Goal: Task Accomplishment & Management: Use online tool/utility

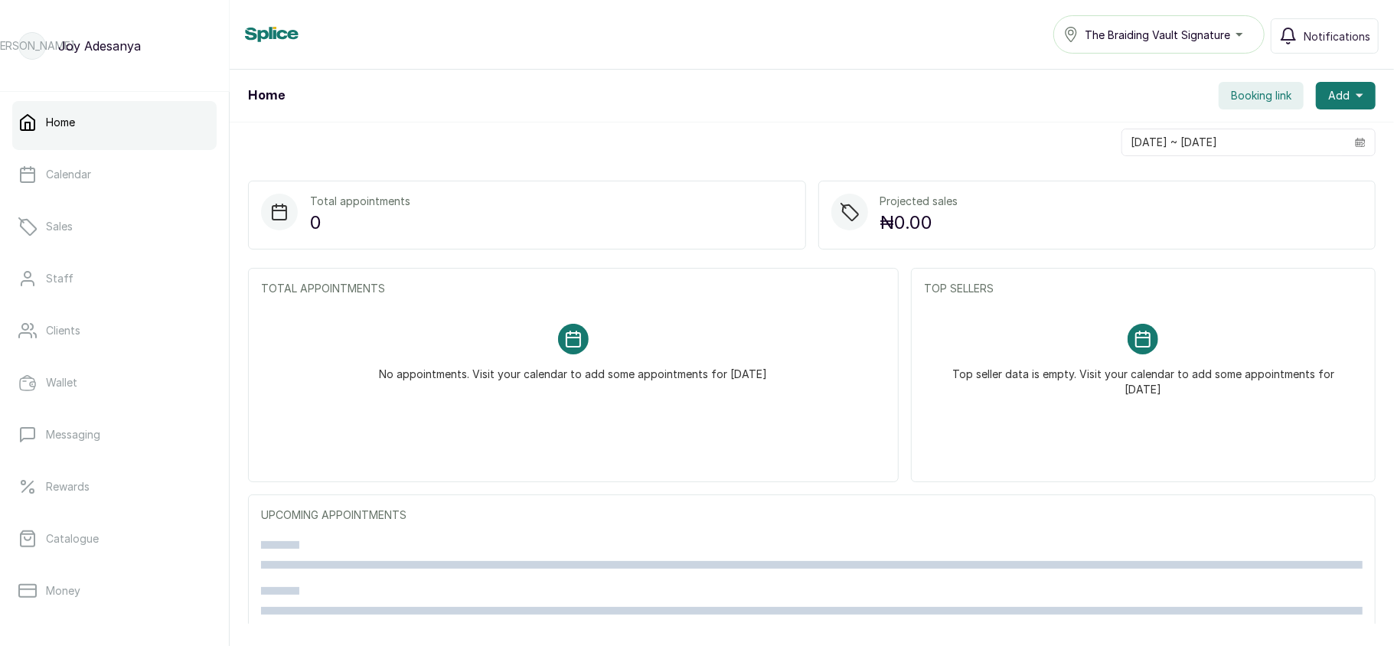
click at [1183, 28] on span "The Braiding Vault Signature" at bounding box center [1156, 35] width 145 height 16
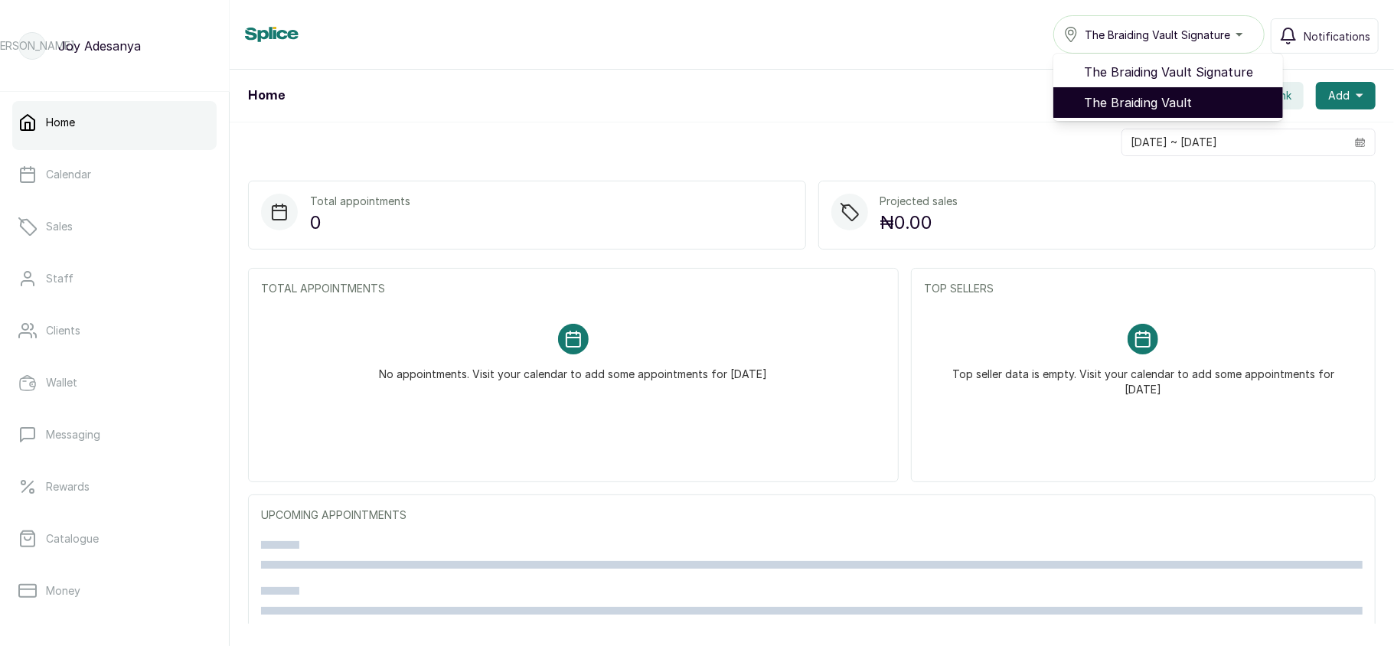
click at [1137, 93] on span "The Braiding Vault" at bounding box center [1177, 102] width 187 height 18
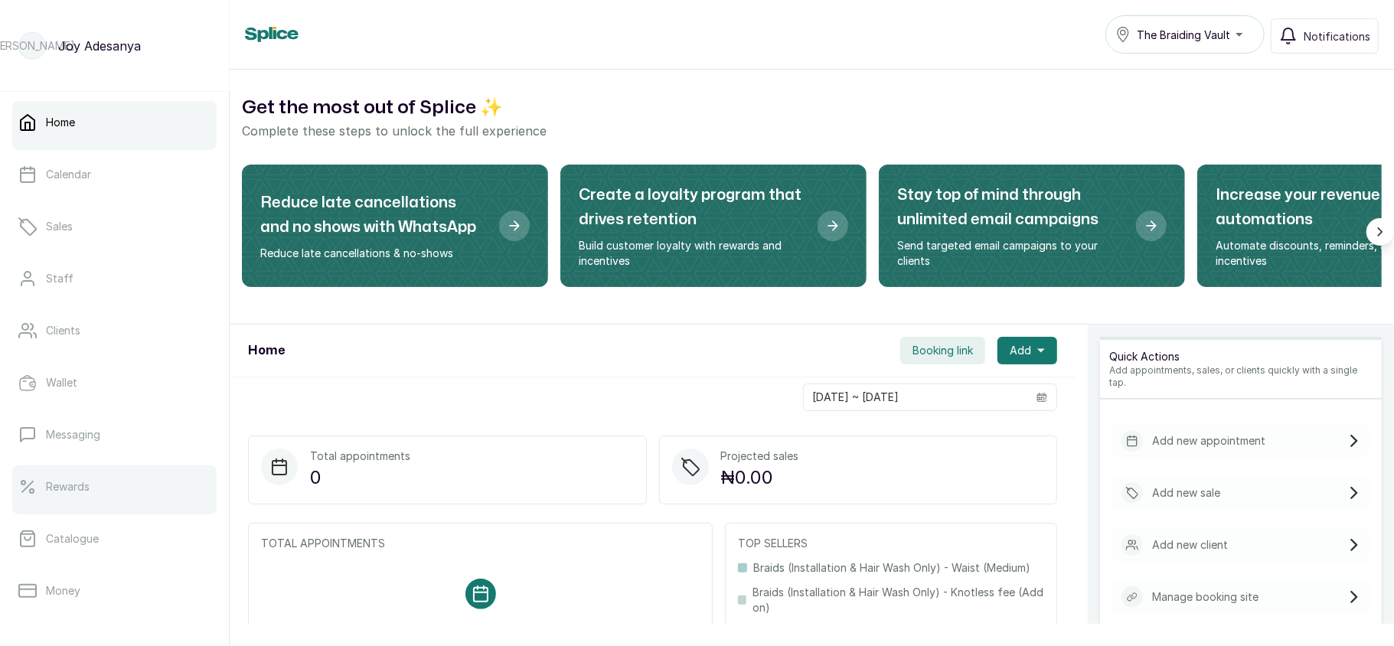
scroll to position [221, 0]
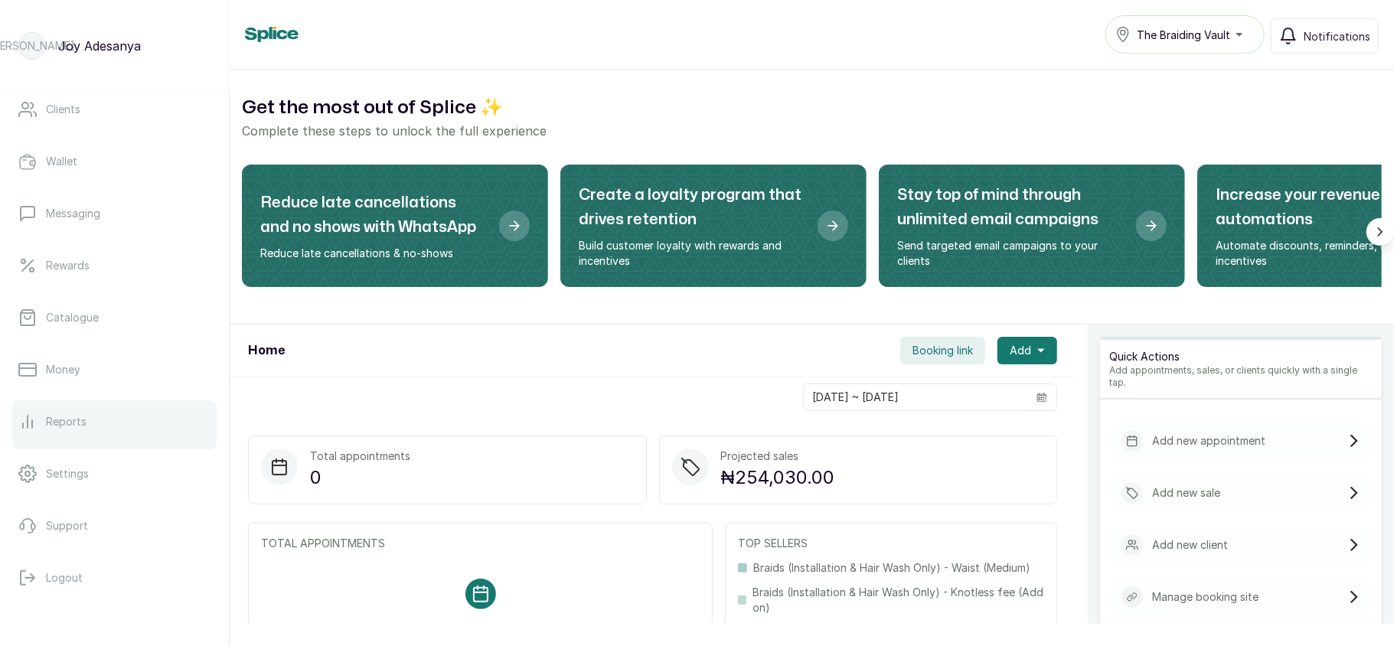
click at [105, 414] on link "Reports" at bounding box center [114, 421] width 204 height 43
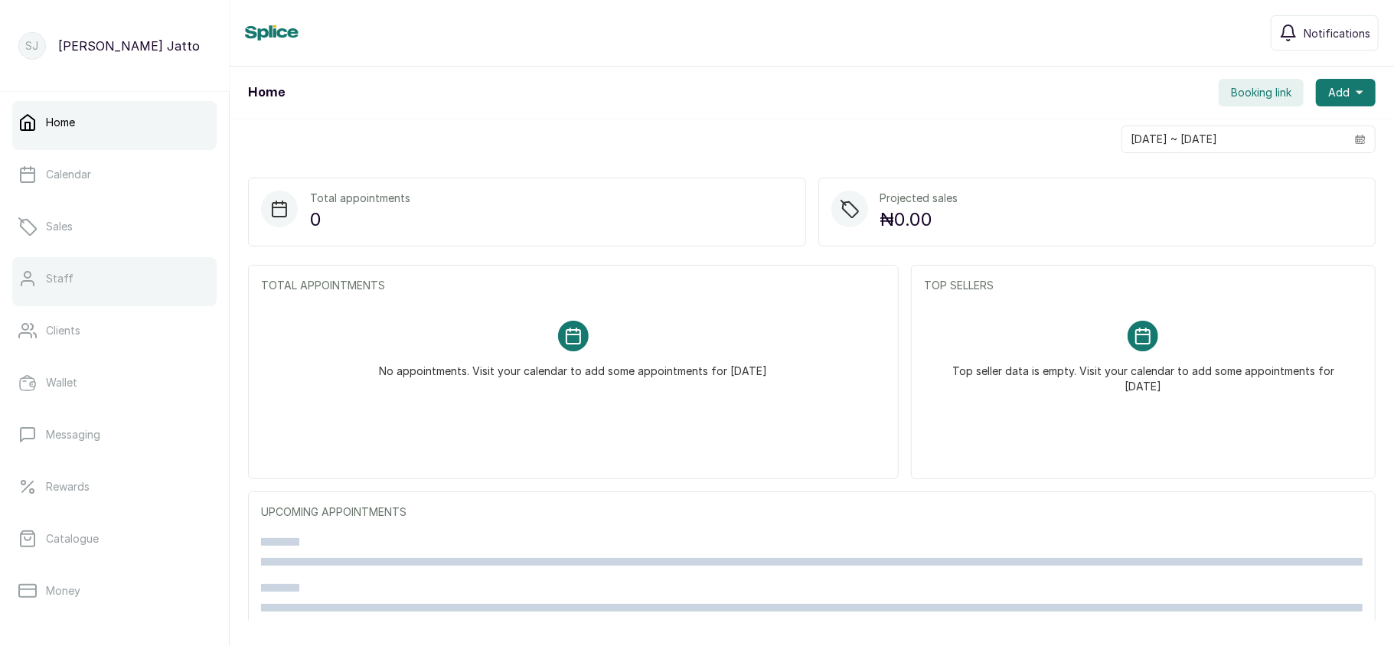
click at [103, 272] on link "Staff" at bounding box center [114, 278] width 204 height 43
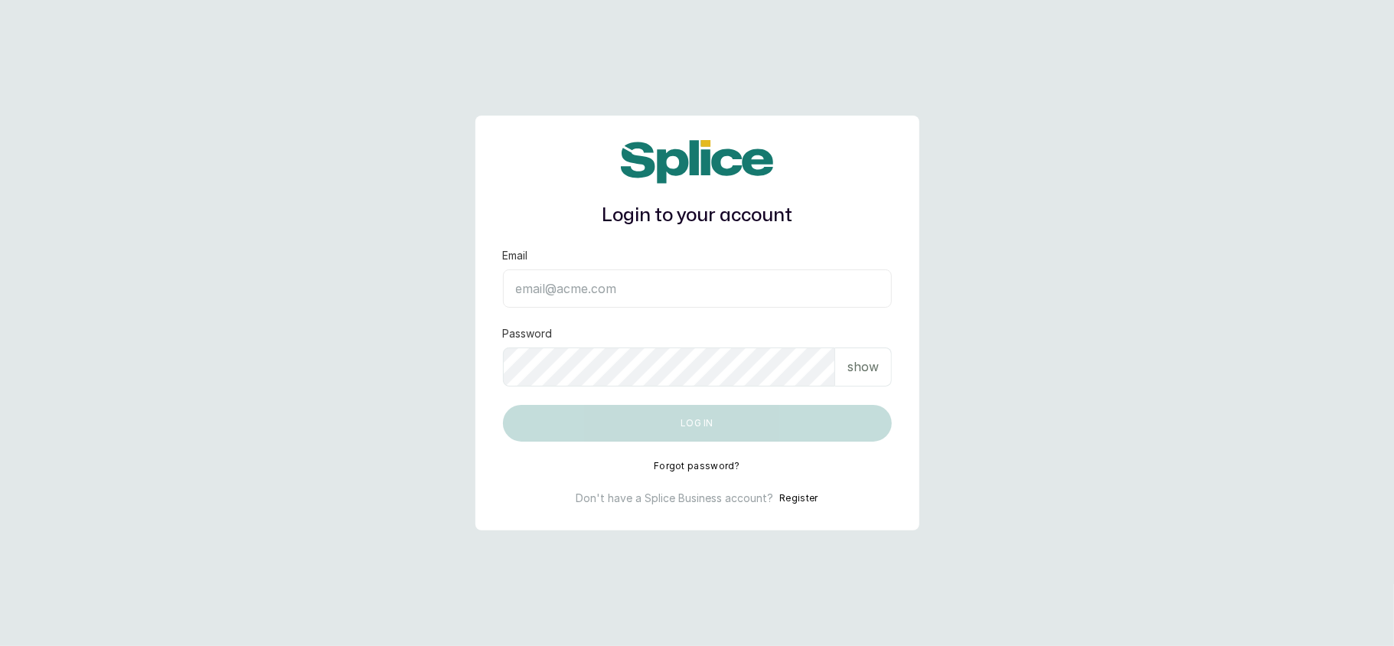
click at [558, 295] on input "Email" at bounding box center [697, 288] width 389 height 38
type input "layo@withsplice.com"
click at [877, 365] on p "show" at bounding box center [862, 366] width 31 height 18
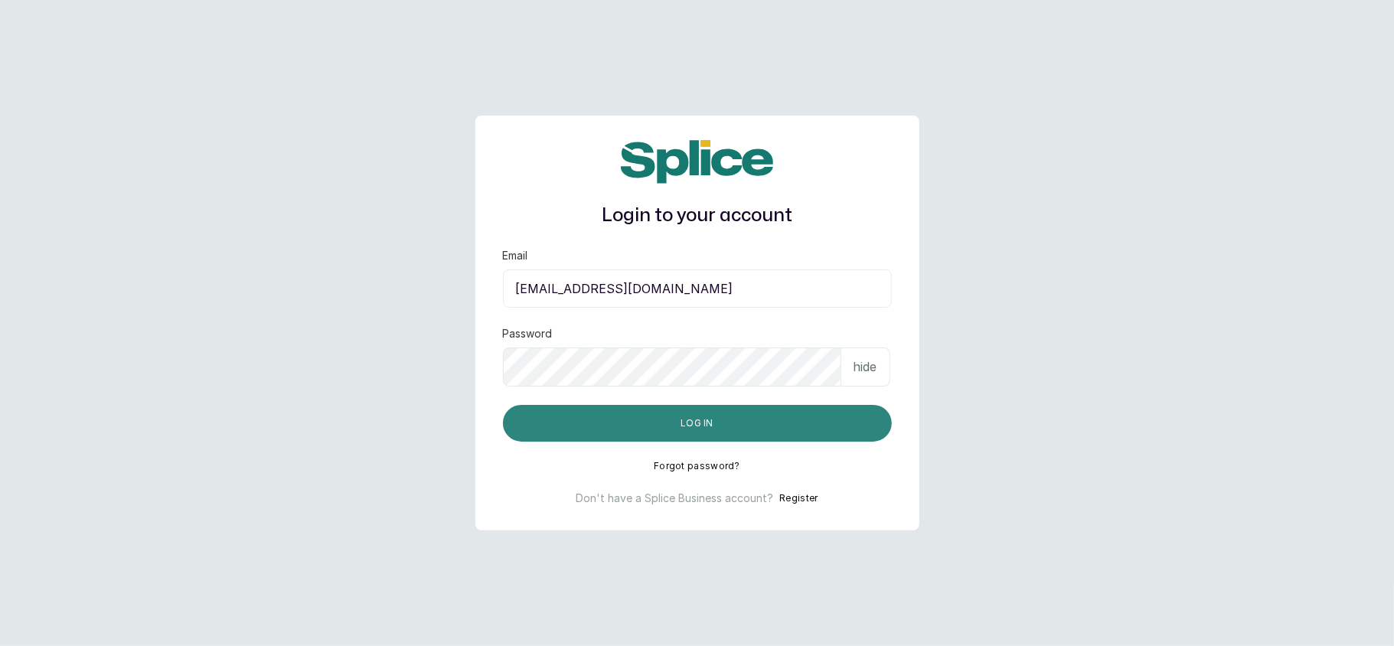
click at [562, 419] on button "Log in" at bounding box center [697, 423] width 389 height 37
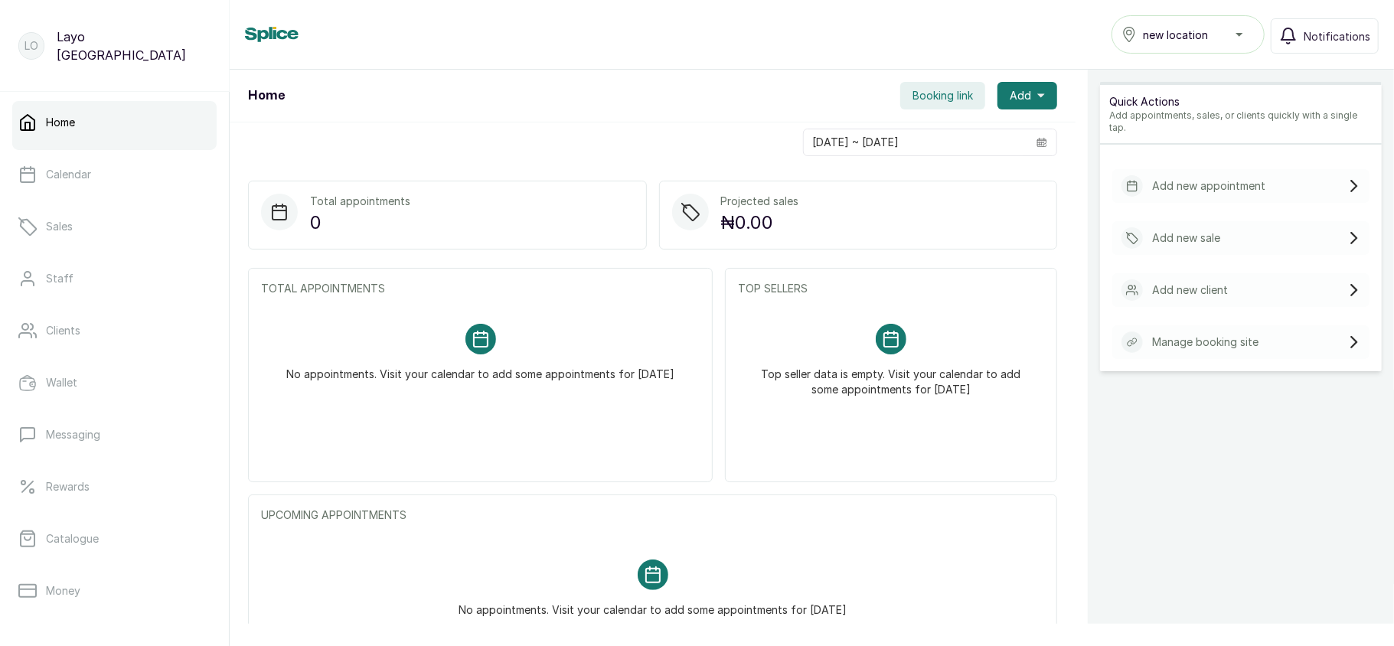
click at [1177, 31] on span "new location" at bounding box center [1175, 35] width 65 height 16
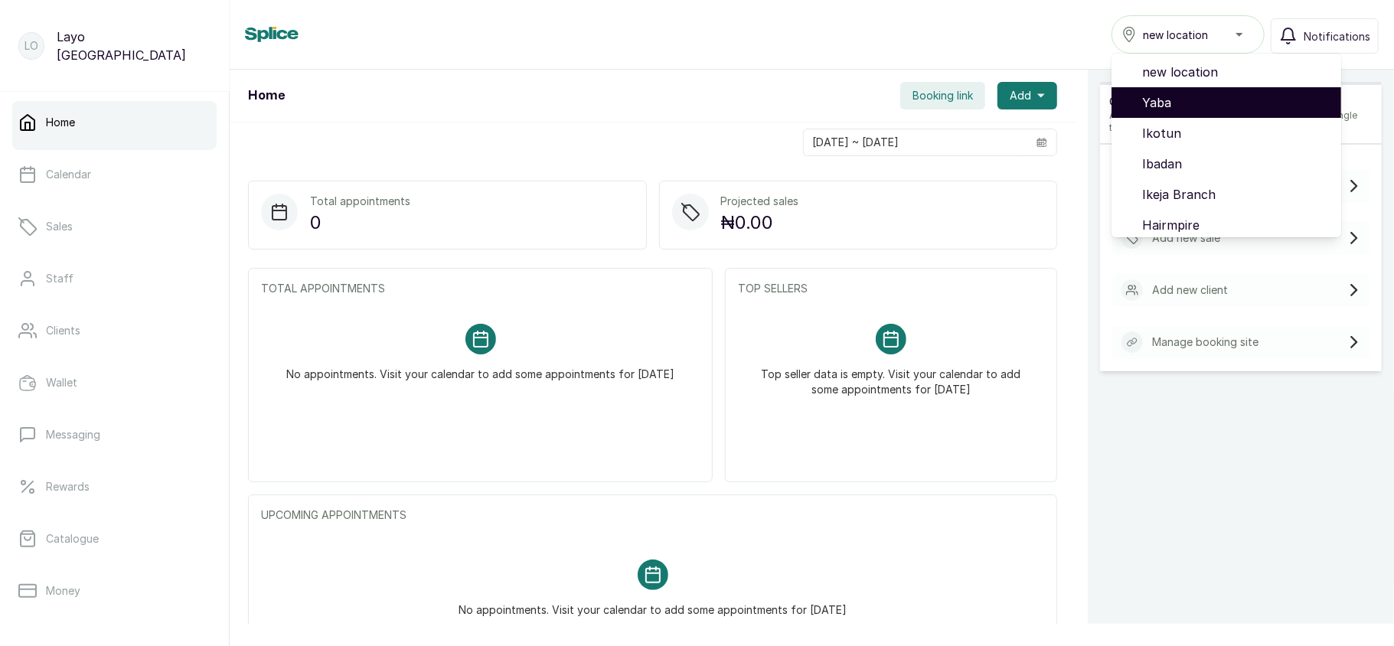
click at [1176, 96] on span "Yaba" at bounding box center [1235, 102] width 187 height 18
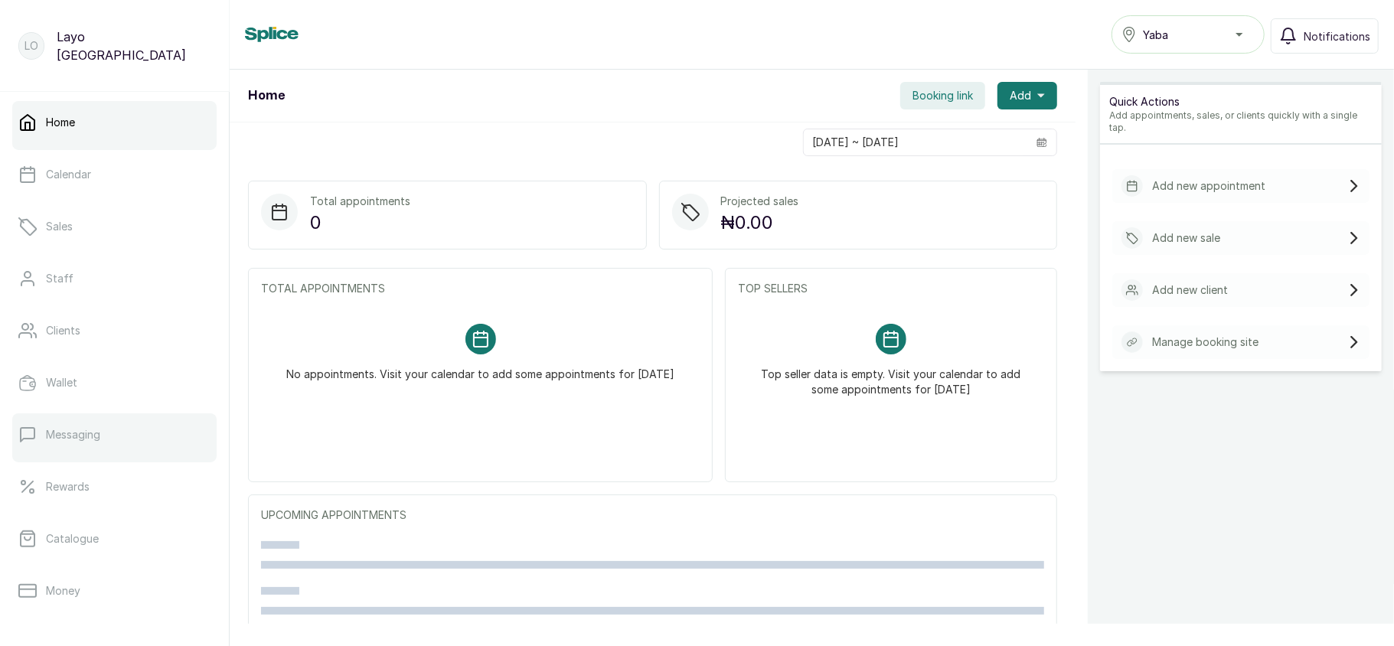
click at [109, 436] on link "Messaging" at bounding box center [114, 434] width 204 height 43
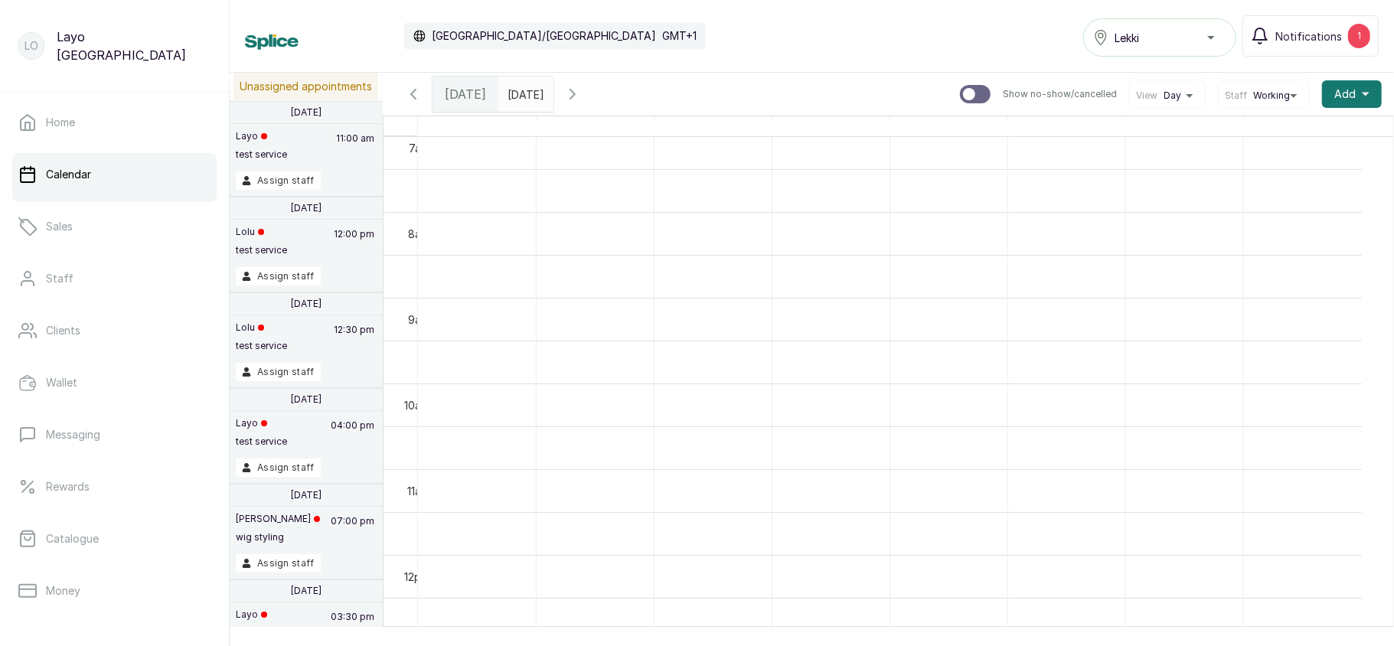
scroll to position [614, 0]
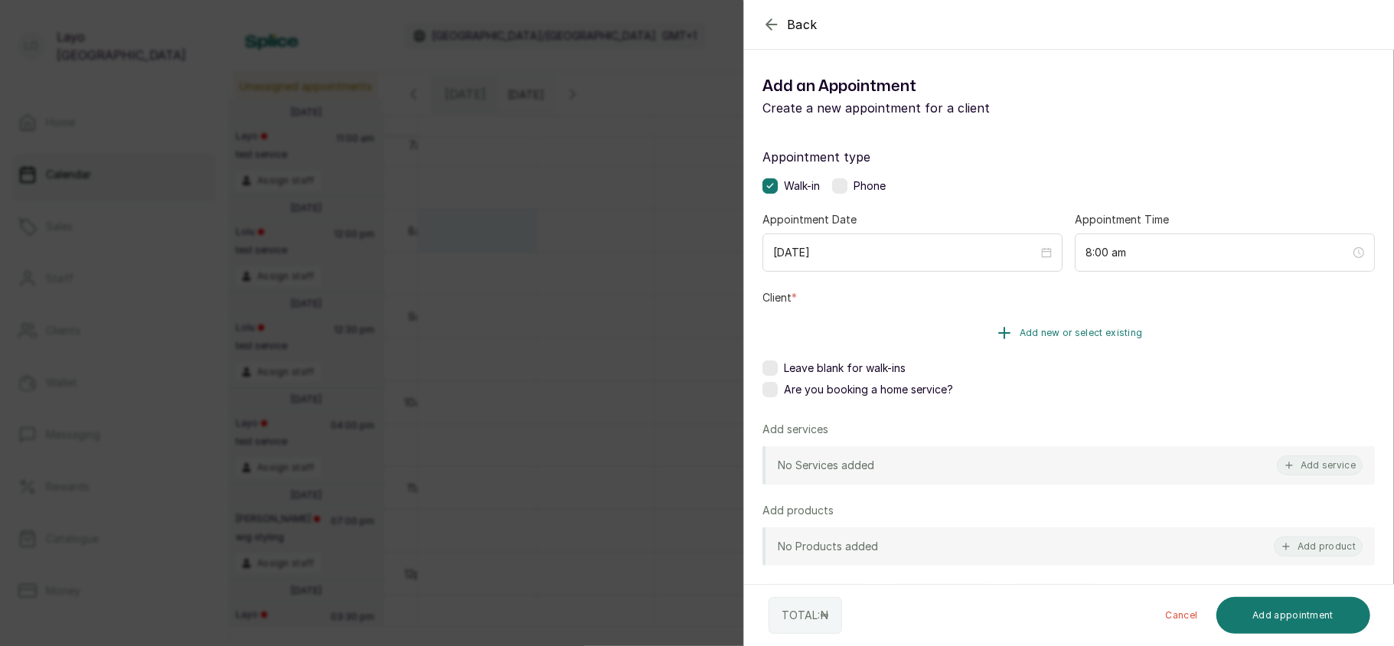
click at [1026, 332] on span "Add new or select existing" at bounding box center [1080, 333] width 123 height 12
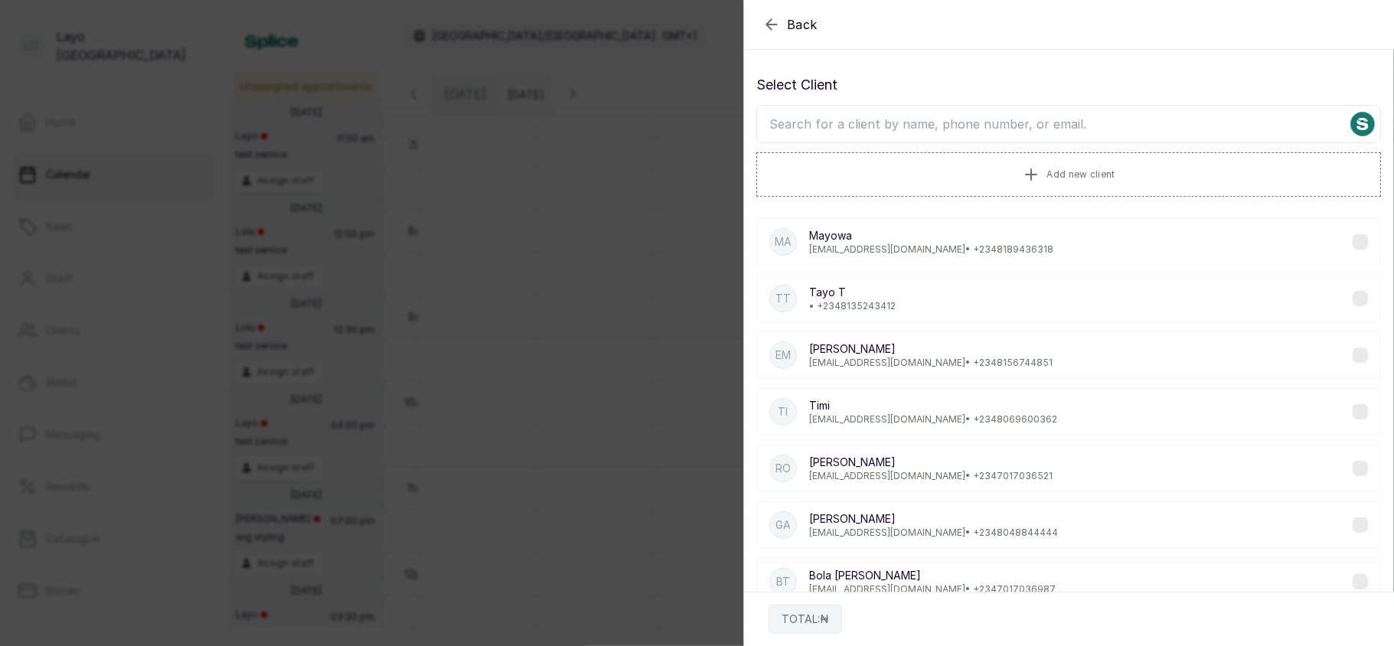
click at [959, 130] on input "text" at bounding box center [1068, 124] width 624 height 38
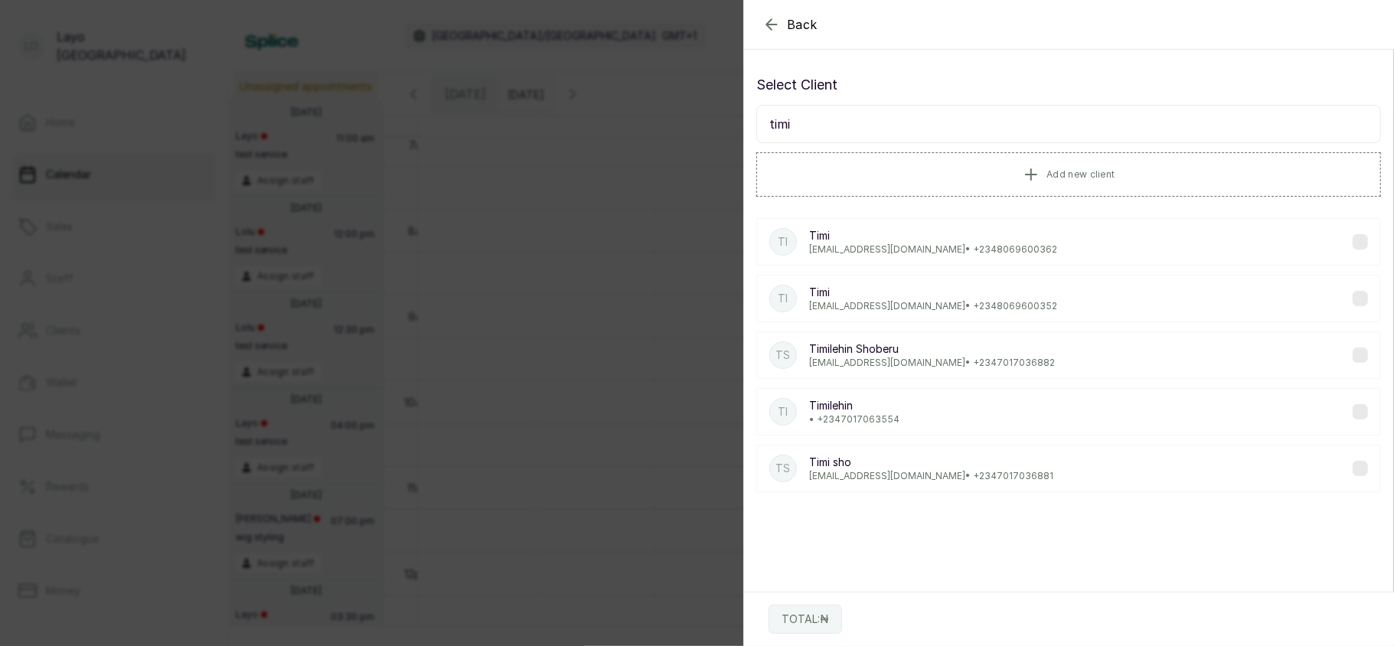
type input "timi"
click at [946, 469] on p "Timi sho" at bounding box center [931, 462] width 244 height 15
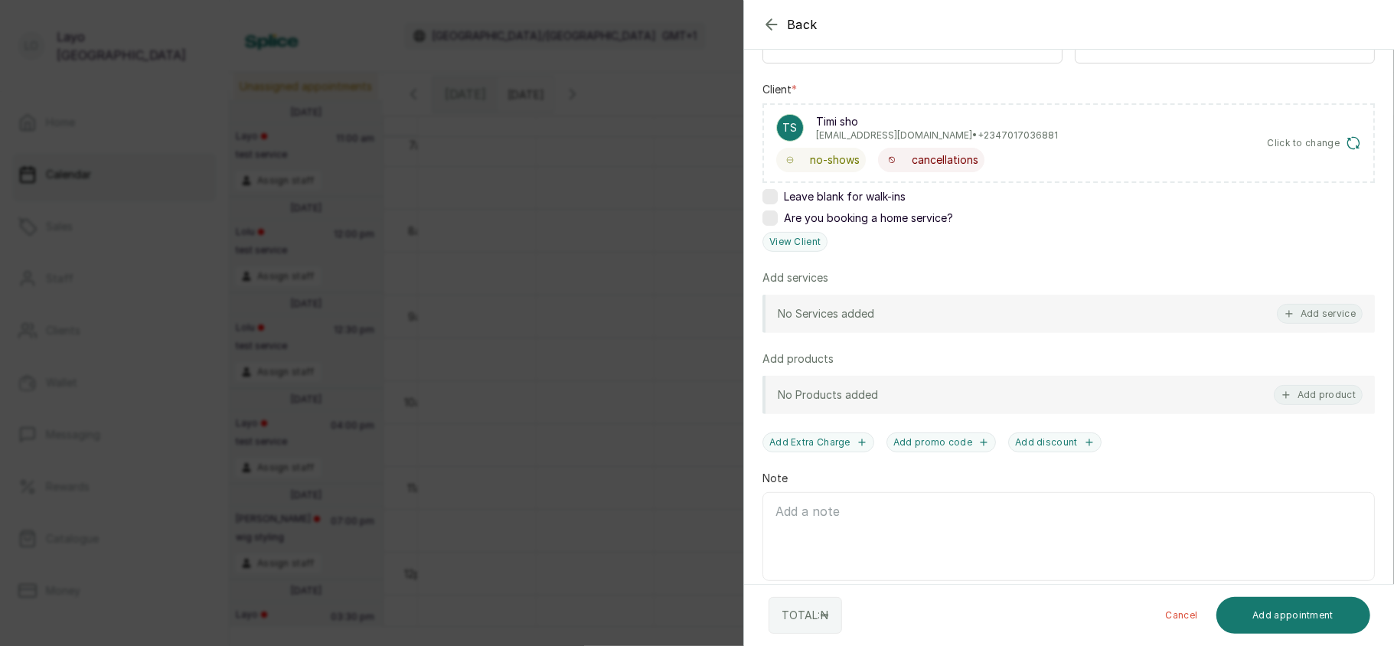
scroll to position [223, 0]
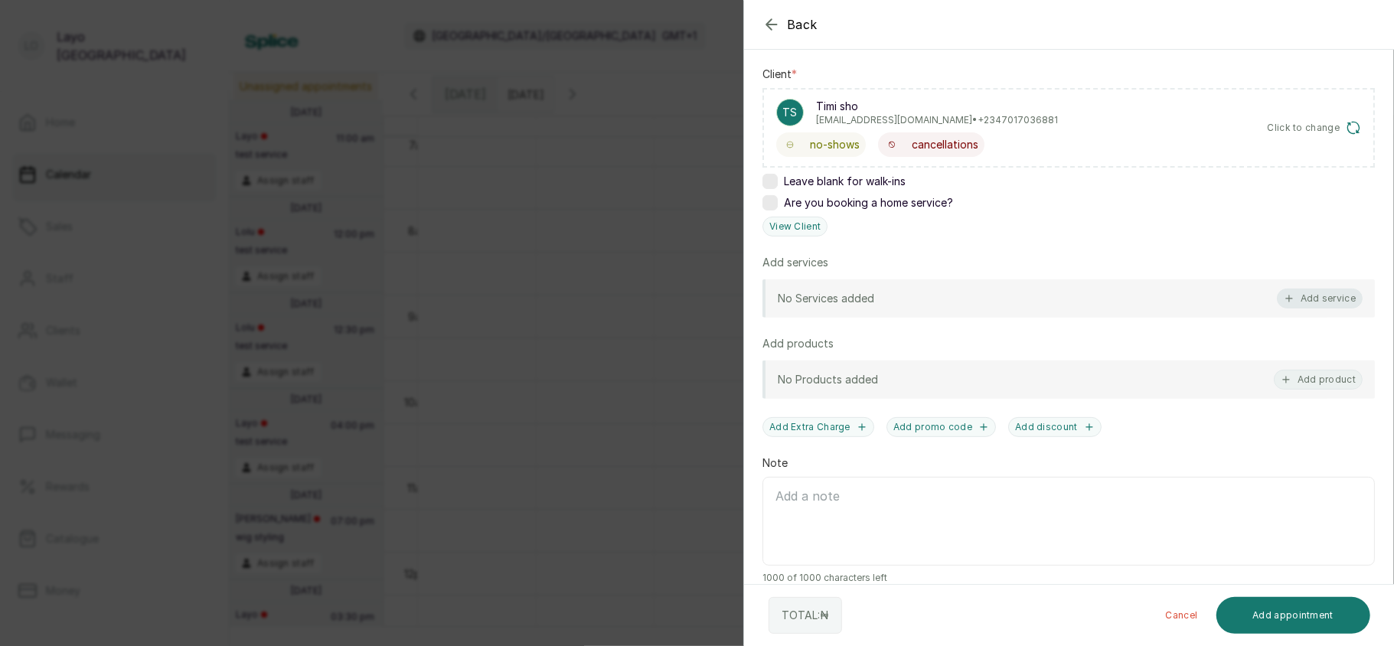
click at [1332, 302] on button "Add service" at bounding box center [1320, 299] width 86 height 20
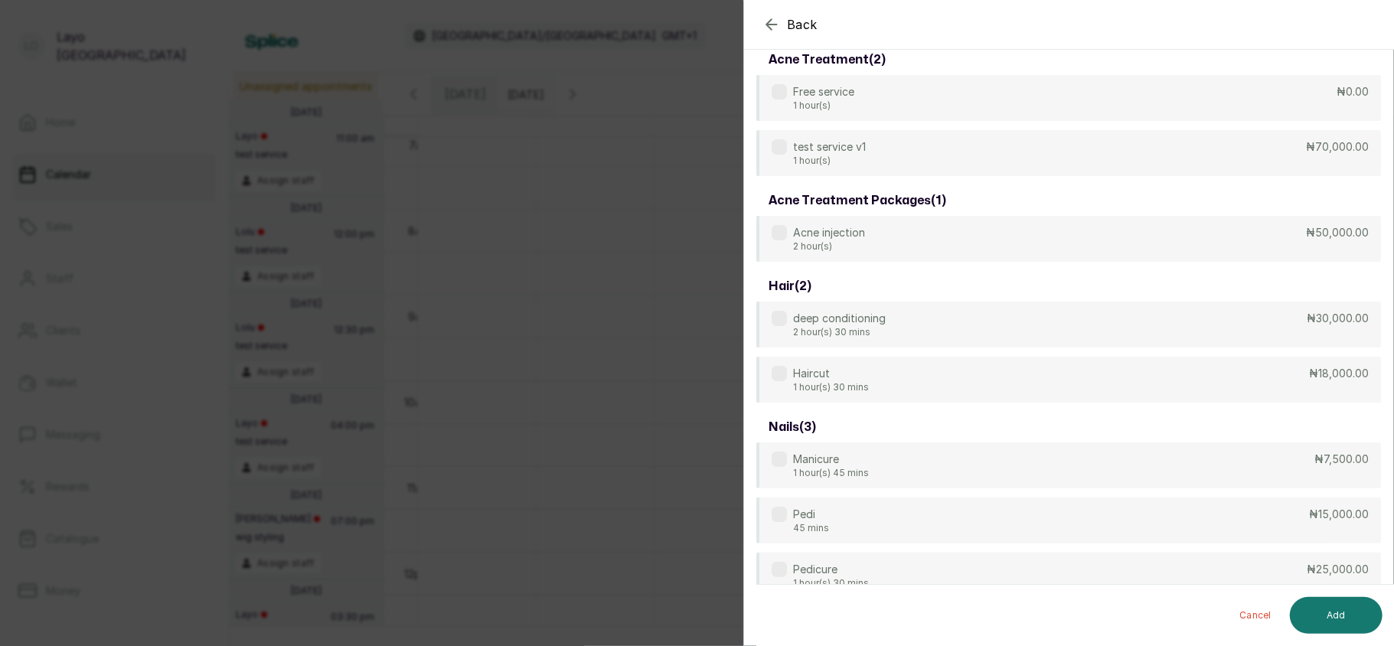
scroll to position [61, 0]
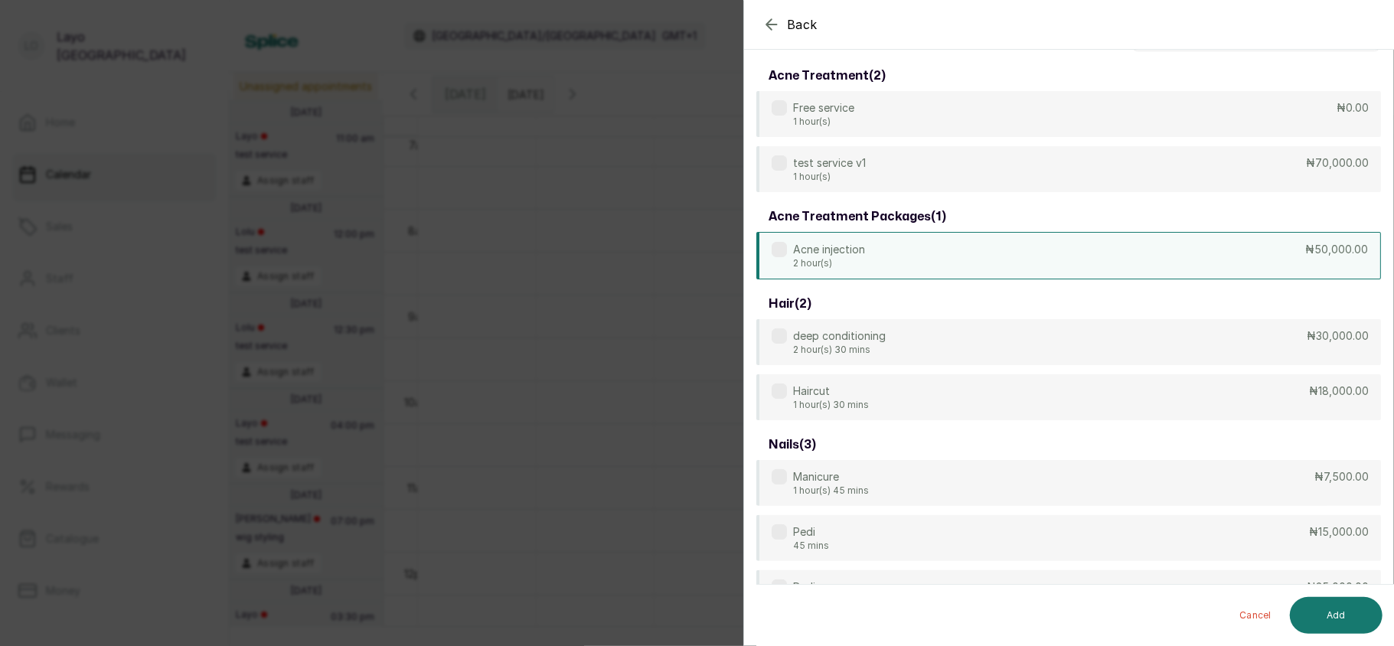
click at [1088, 255] on div "Acne injection 2 hour(s) ₦50,000.00" at bounding box center [1068, 255] width 624 height 47
click at [1347, 619] on button "Add" at bounding box center [1336, 615] width 93 height 37
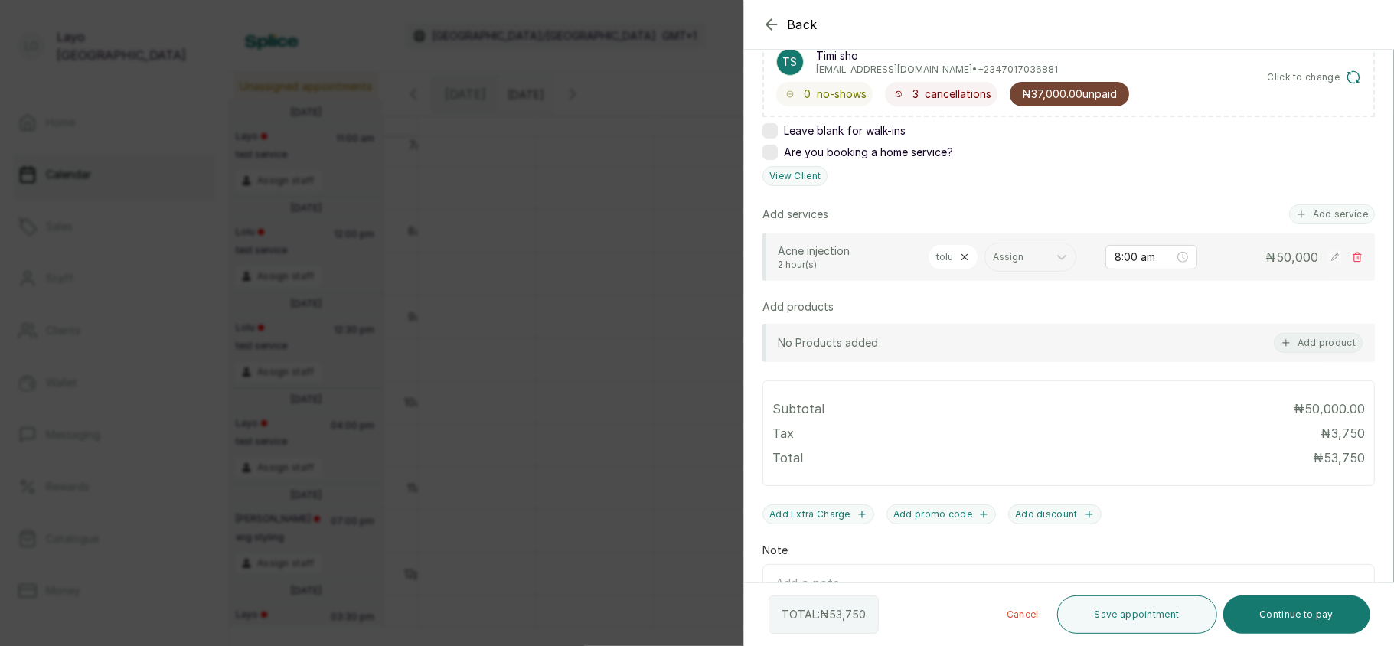
scroll to position [276, 0]
click at [1029, 514] on button "Add discount" at bounding box center [1054, 513] width 93 height 20
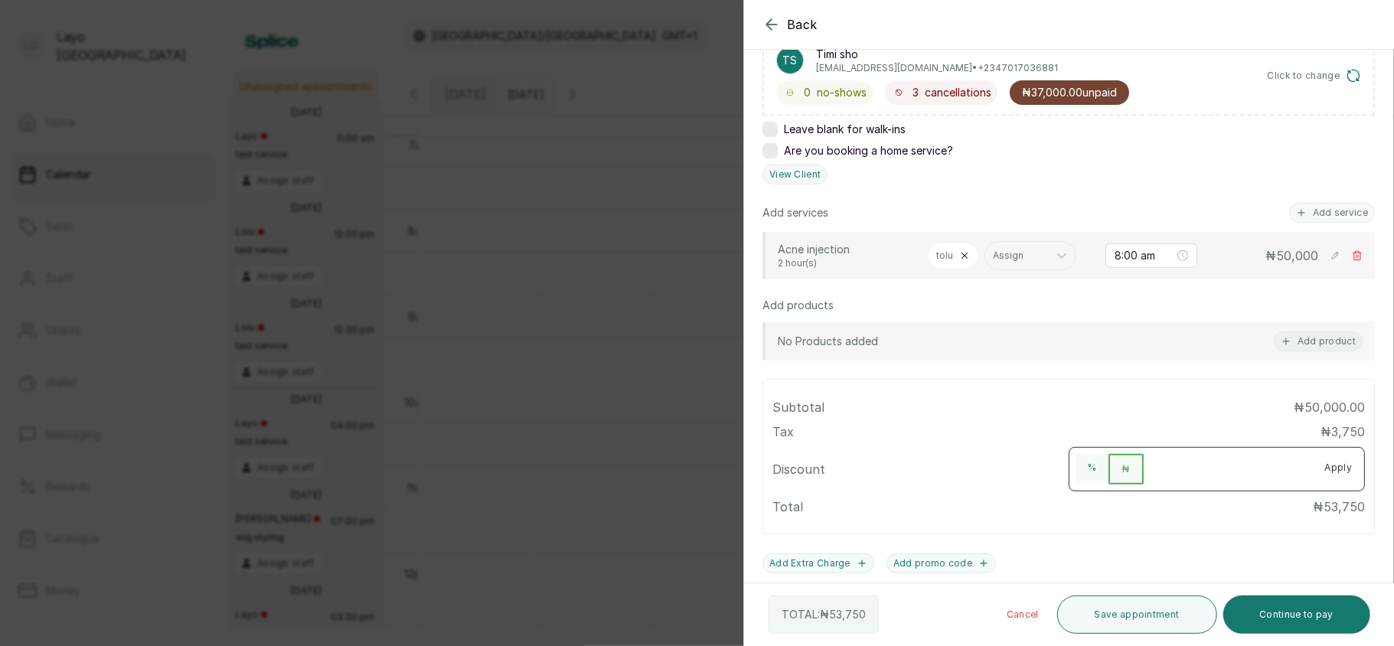
click at [1173, 469] on input "number" at bounding box center [1227, 466] width 169 height 24
type input "5000"
click at [1327, 474] on button "Apply" at bounding box center [1339, 468] width 52 height 28
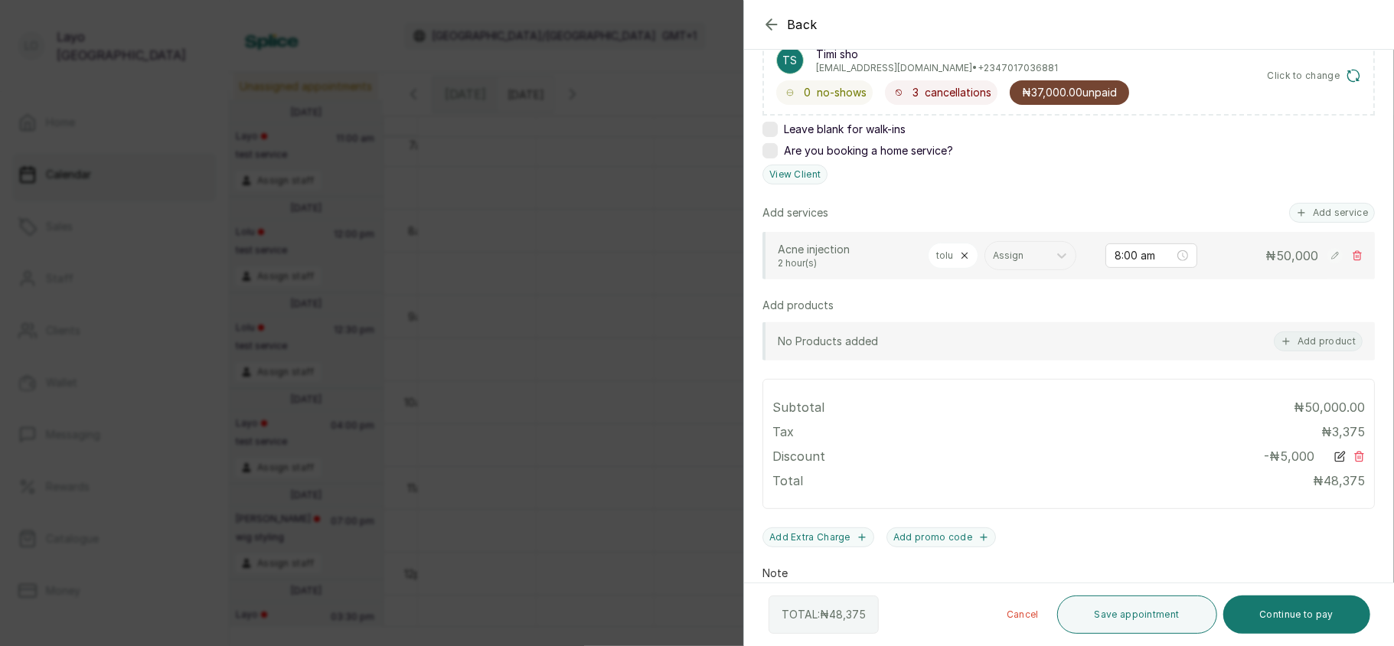
click at [548, 384] on div "Back Add Appointment Add an Appointment Create a new appointment for a client A…" at bounding box center [697, 323] width 1394 height 646
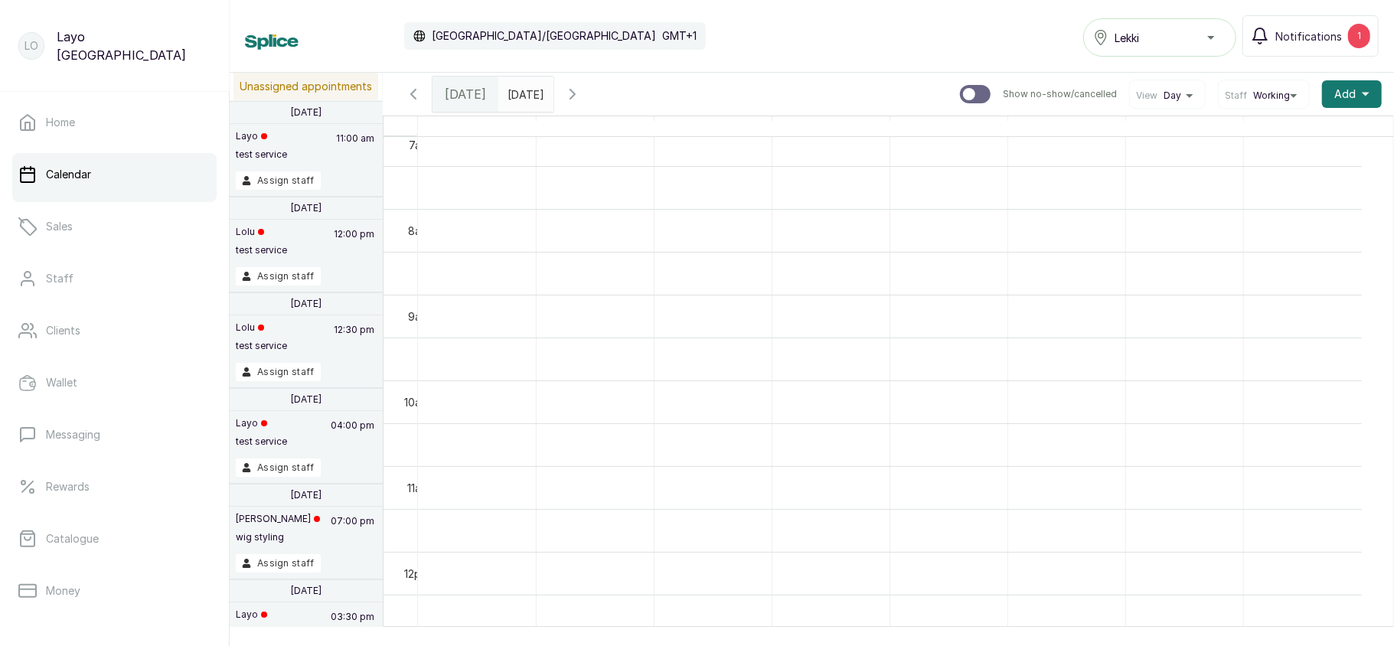
click at [1186, 31] on div "Lekki" at bounding box center [1159, 37] width 133 height 18
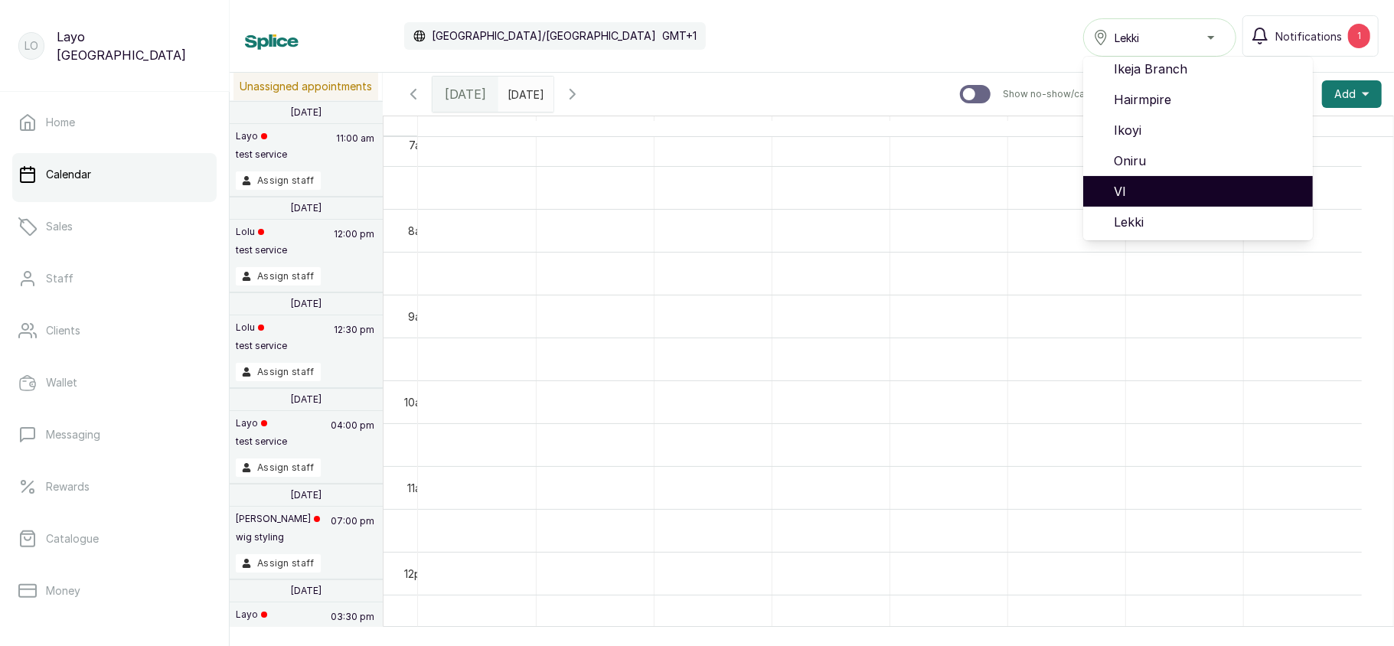
click at [1145, 188] on span "VI" at bounding box center [1207, 191] width 187 height 18
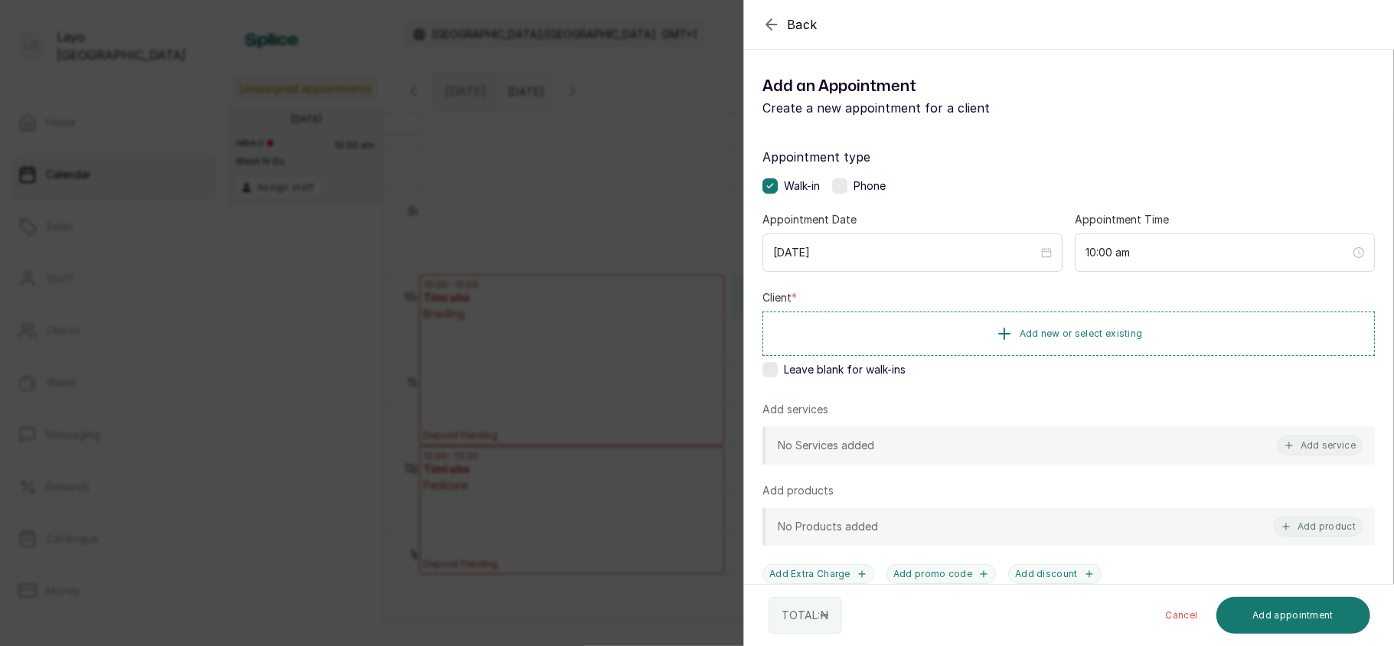
click at [371, 237] on div "Back Add Appointment Add an Appointment Create a new appointment for a client A…" at bounding box center [697, 323] width 1394 height 646
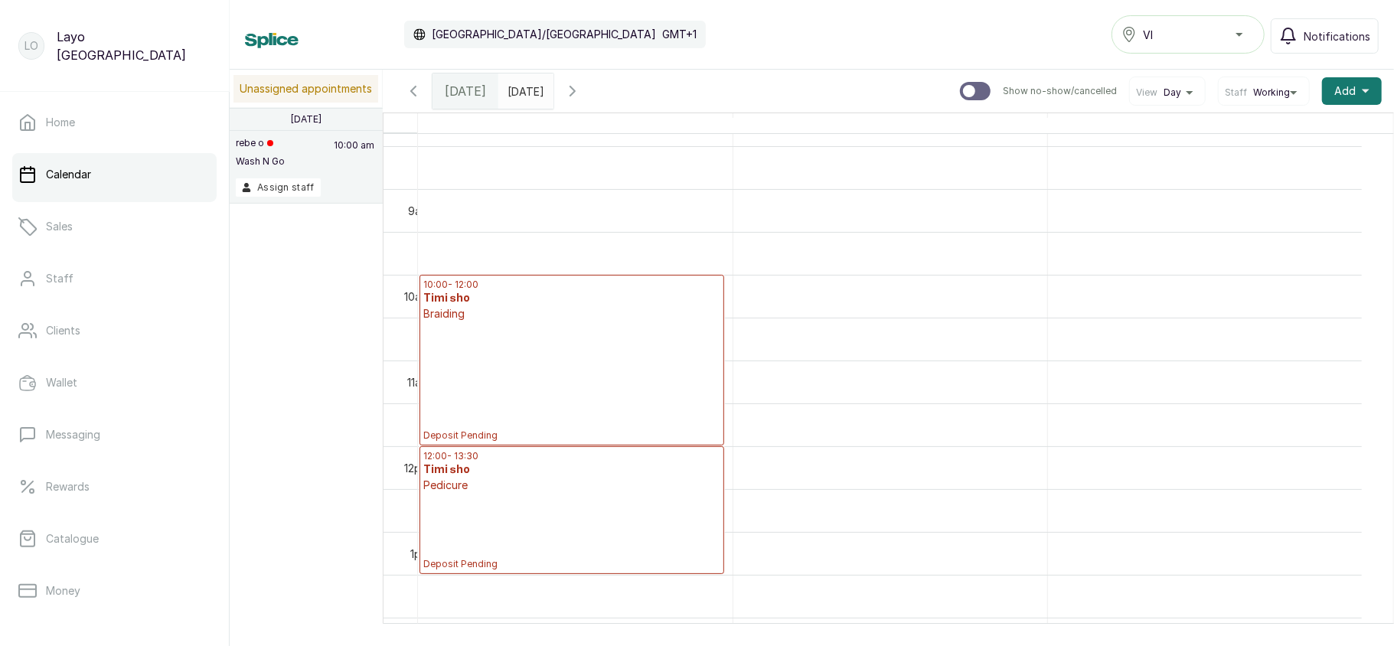
scroll to position [221, 0]
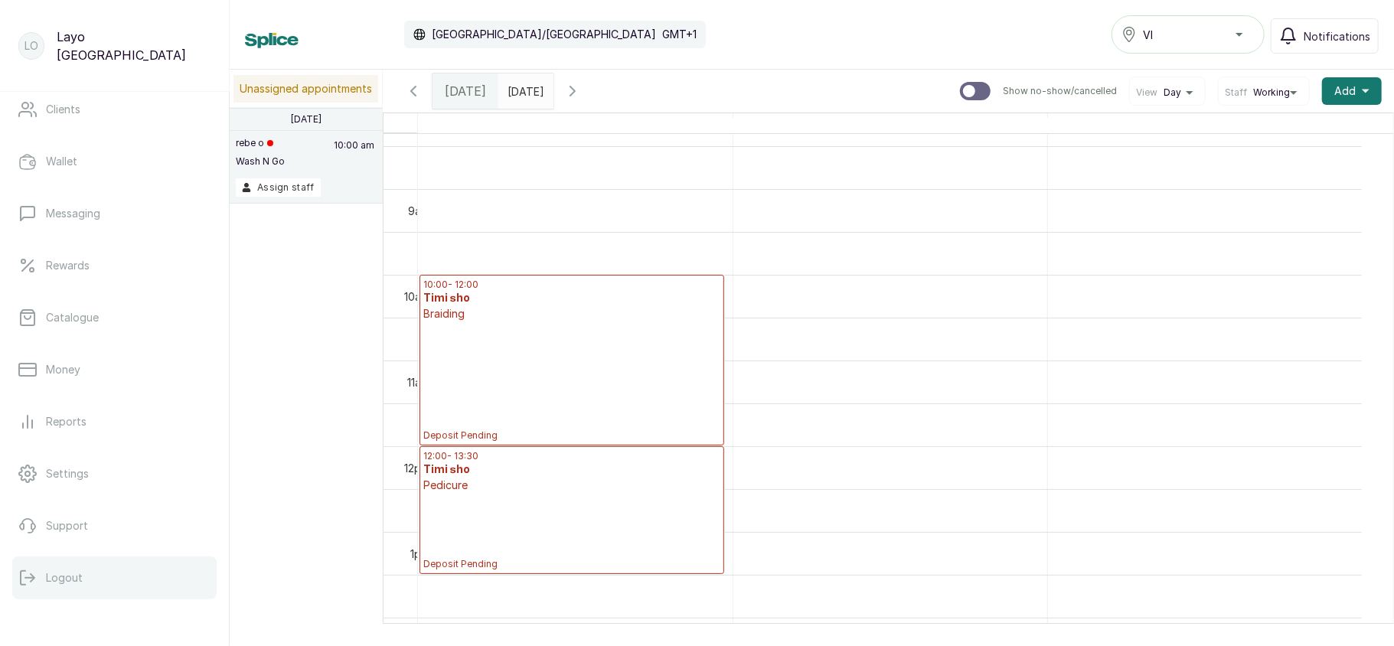
click at [80, 579] on p "Logout" at bounding box center [64, 577] width 37 height 15
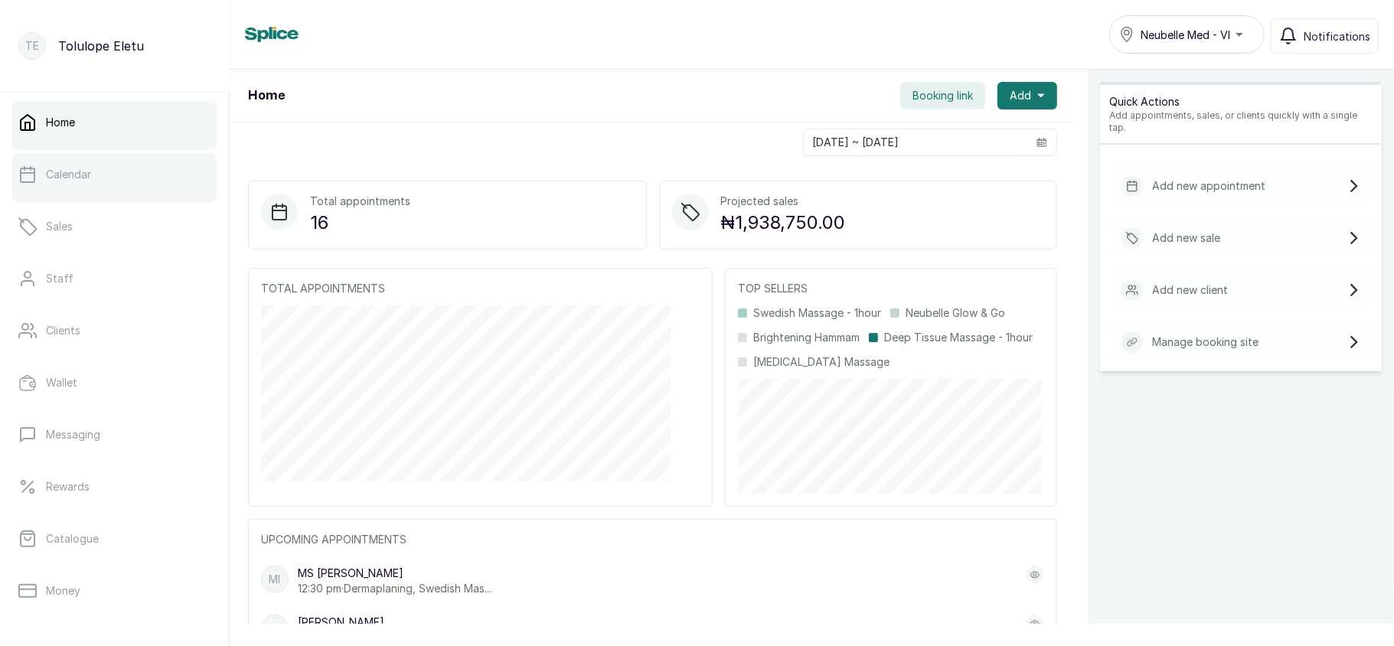
click at [107, 187] on link "Calendar" at bounding box center [114, 174] width 204 height 43
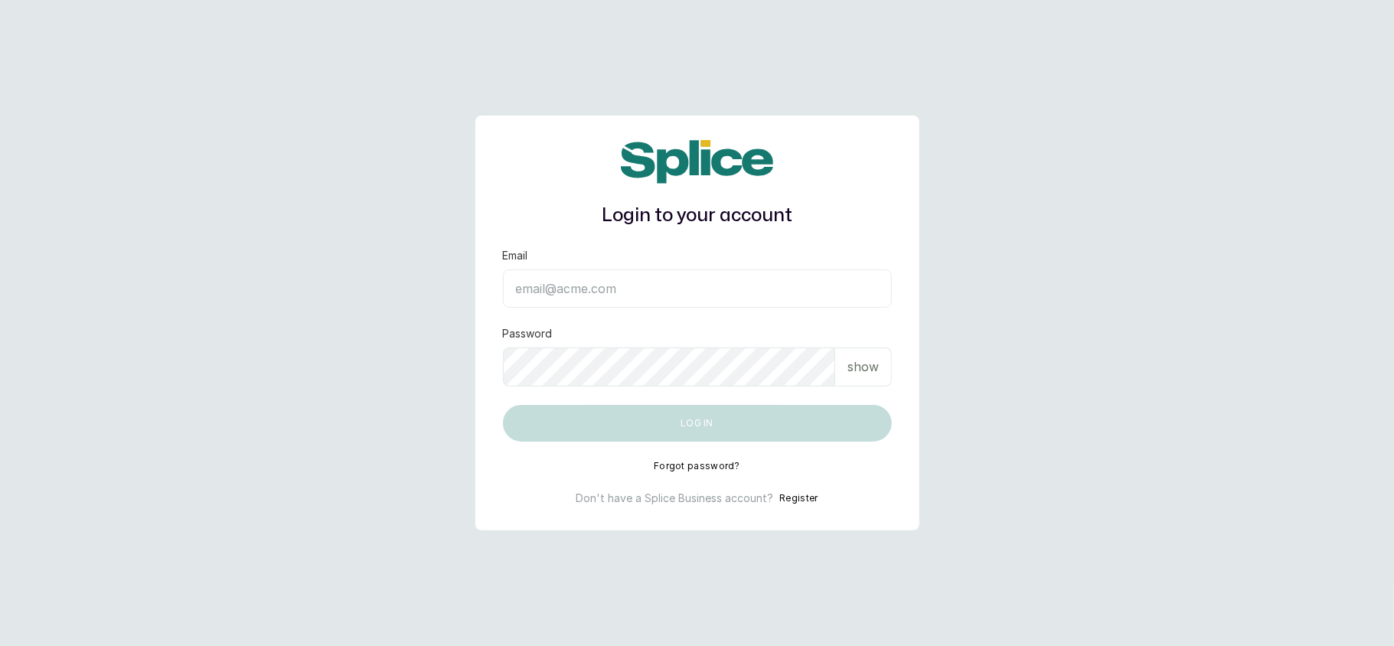
click at [592, 292] on input "Email" at bounding box center [697, 288] width 389 height 38
type input "[EMAIL_ADDRESS][DOMAIN_NAME]"
click at [868, 361] on p "show" at bounding box center [862, 366] width 31 height 18
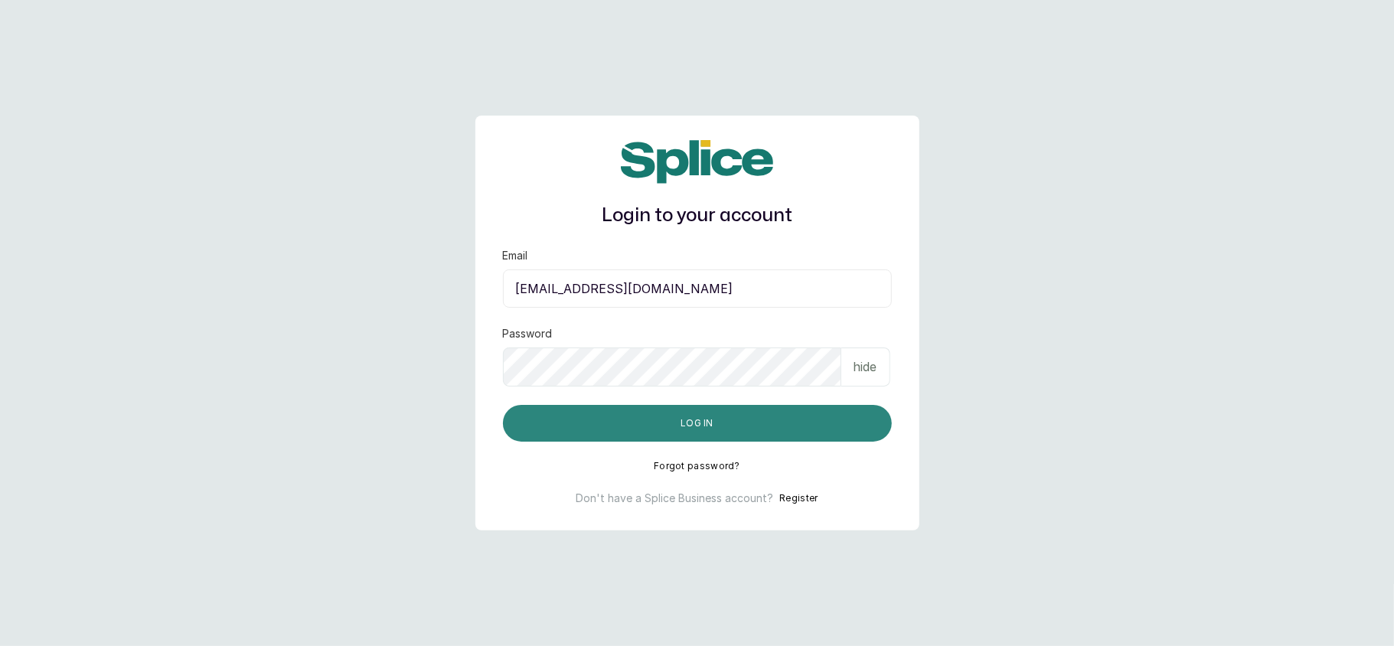
click at [579, 410] on button "Log in" at bounding box center [697, 423] width 389 height 37
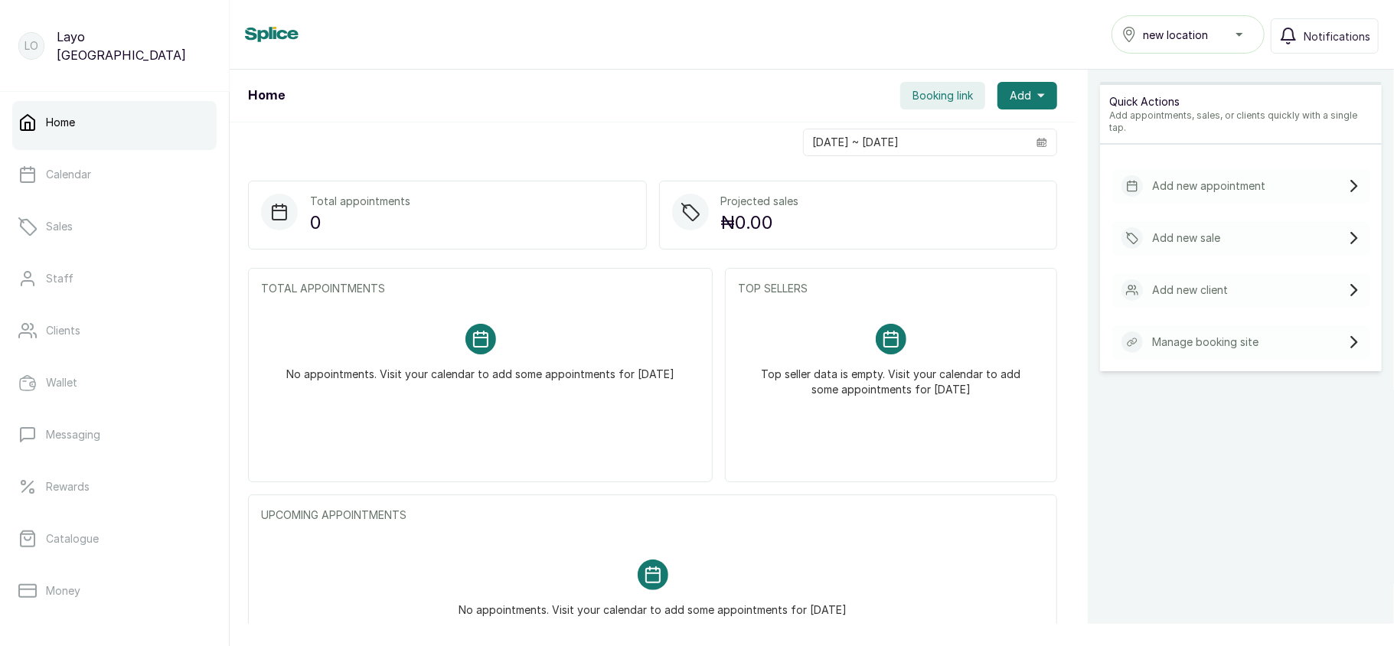
click at [1228, 34] on div "new location" at bounding box center [1187, 34] width 133 height 18
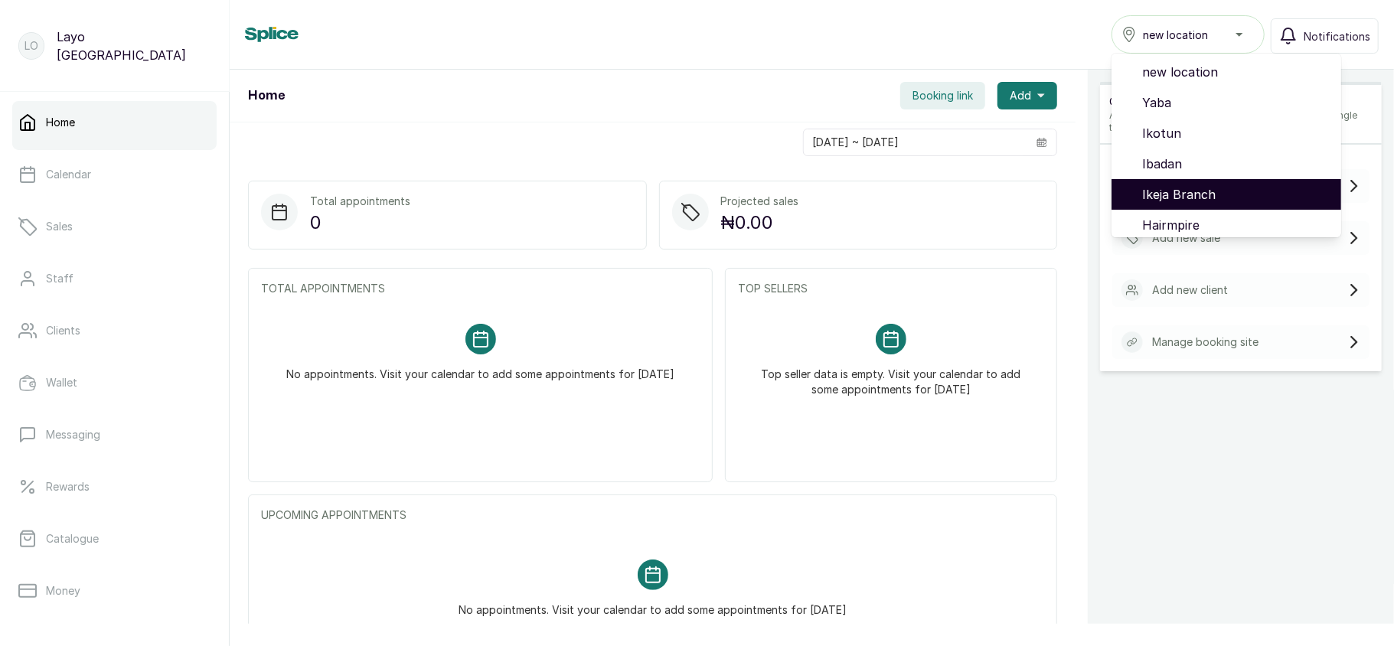
scroll to position [129, 0]
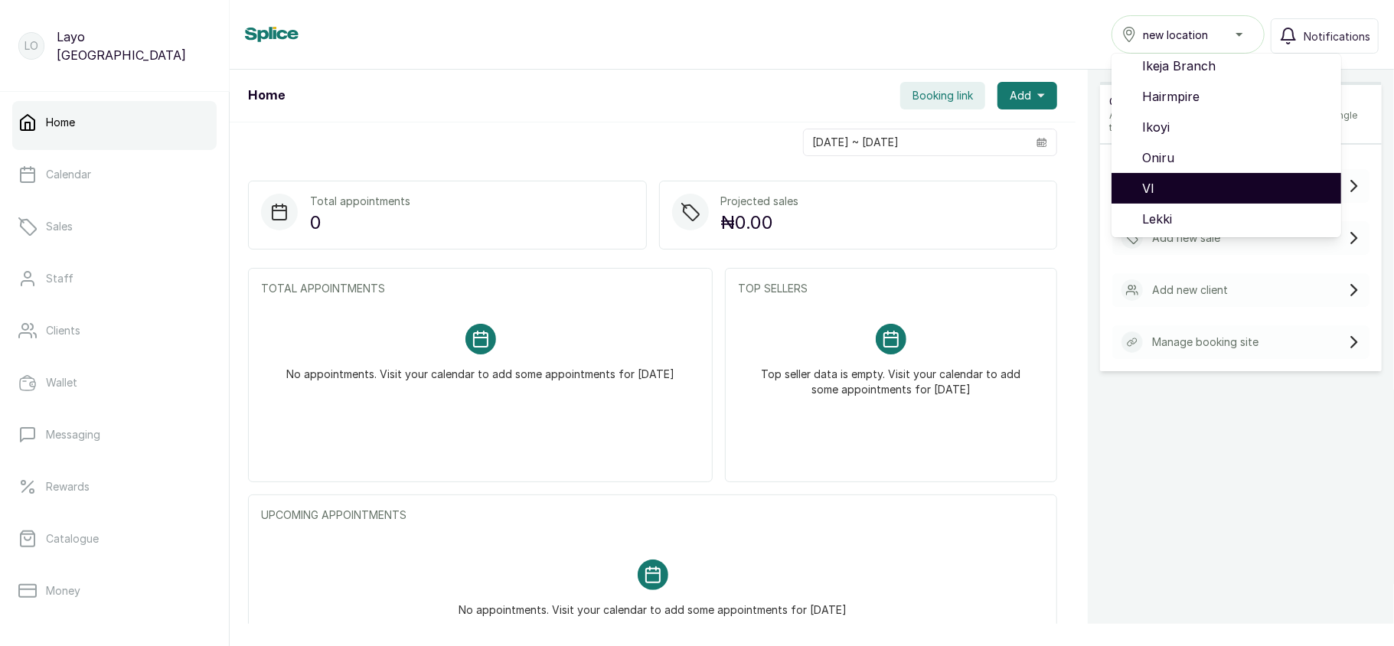
click at [1155, 185] on span "VI" at bounding box center [1235, 188] width 187 height 18
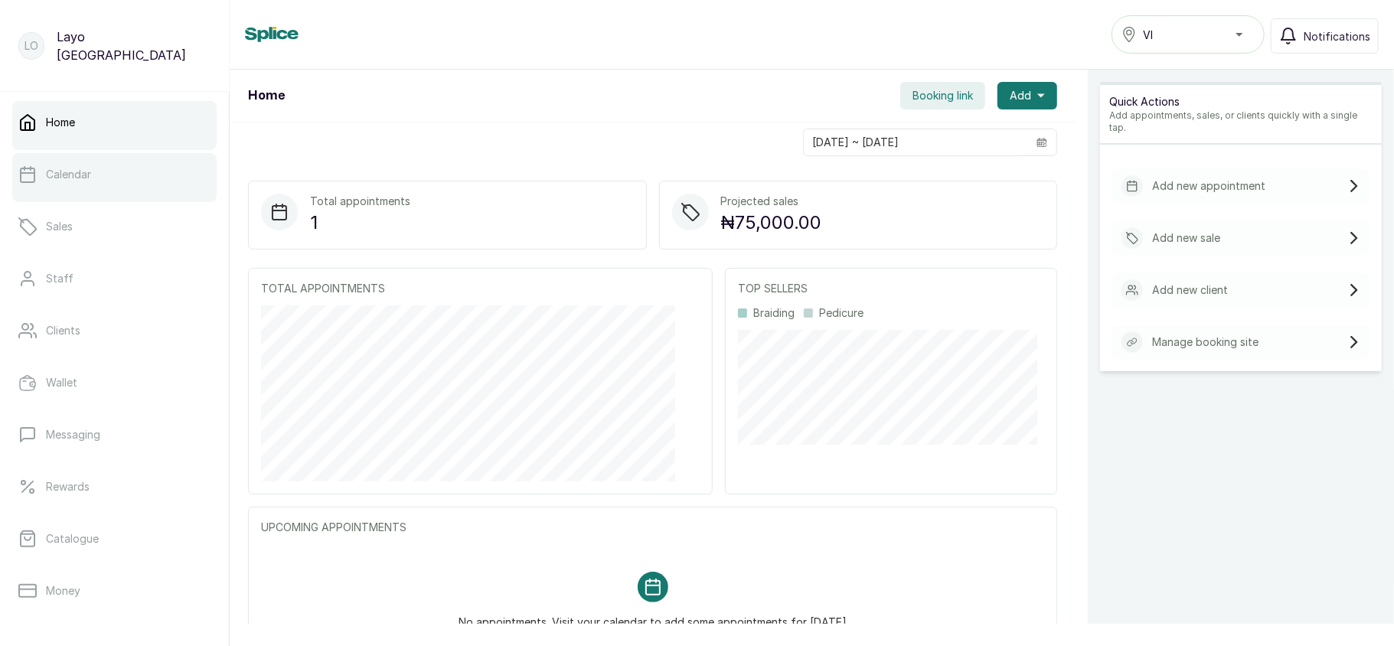
click at [99, 193] on link "Calendar" at bounding box center [114, 174] width 204 height 43
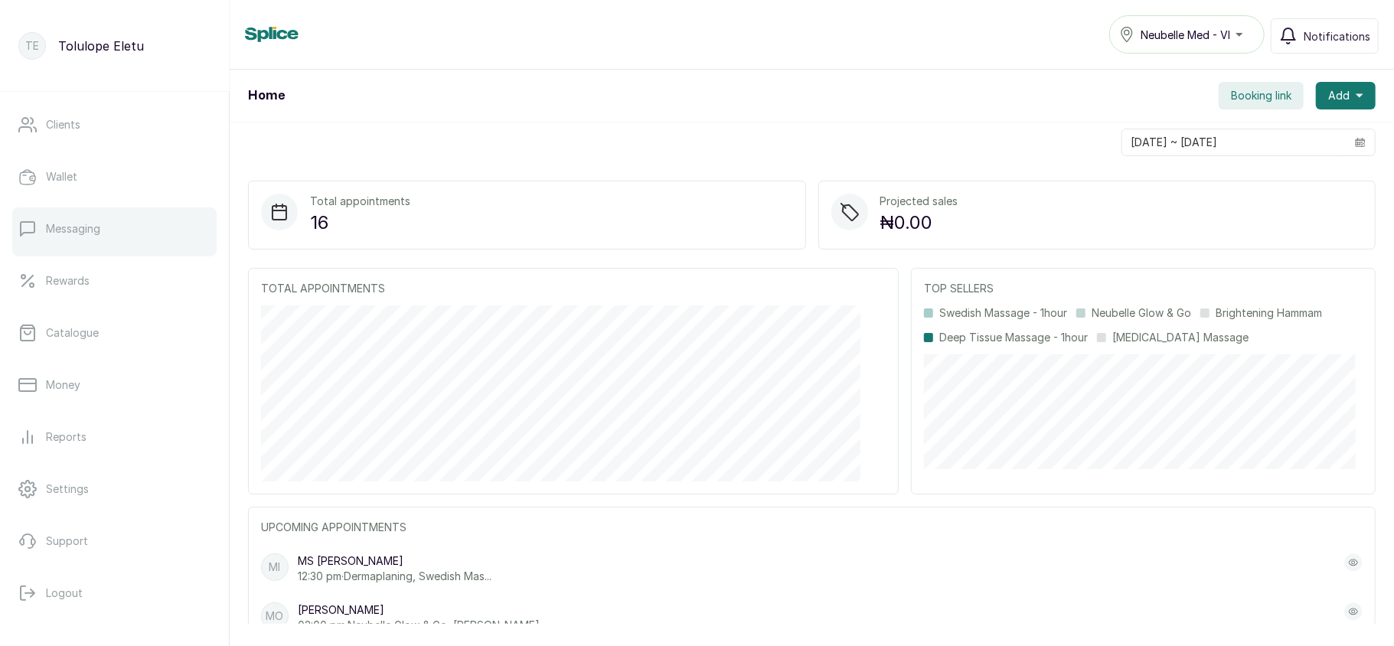
scroll to position [221, 0]
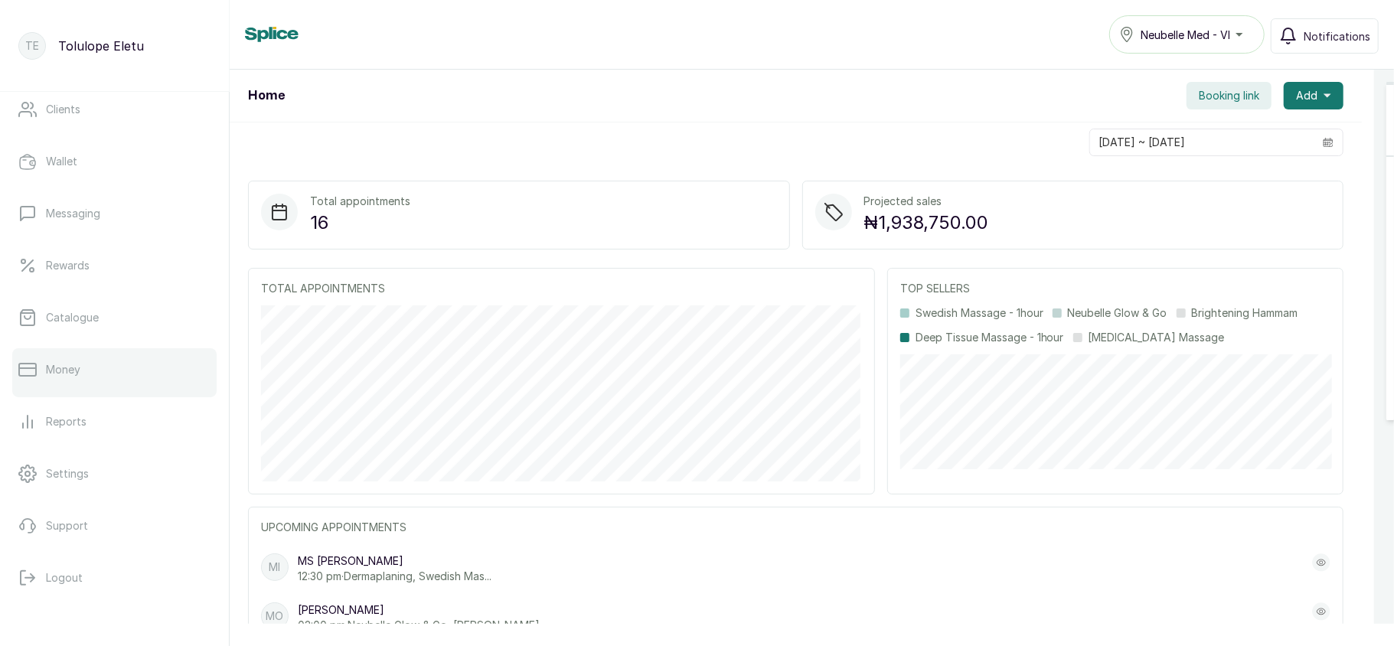
click at [130, 378] on link "Money" at bounding box center [114, 369] width 204 height 43
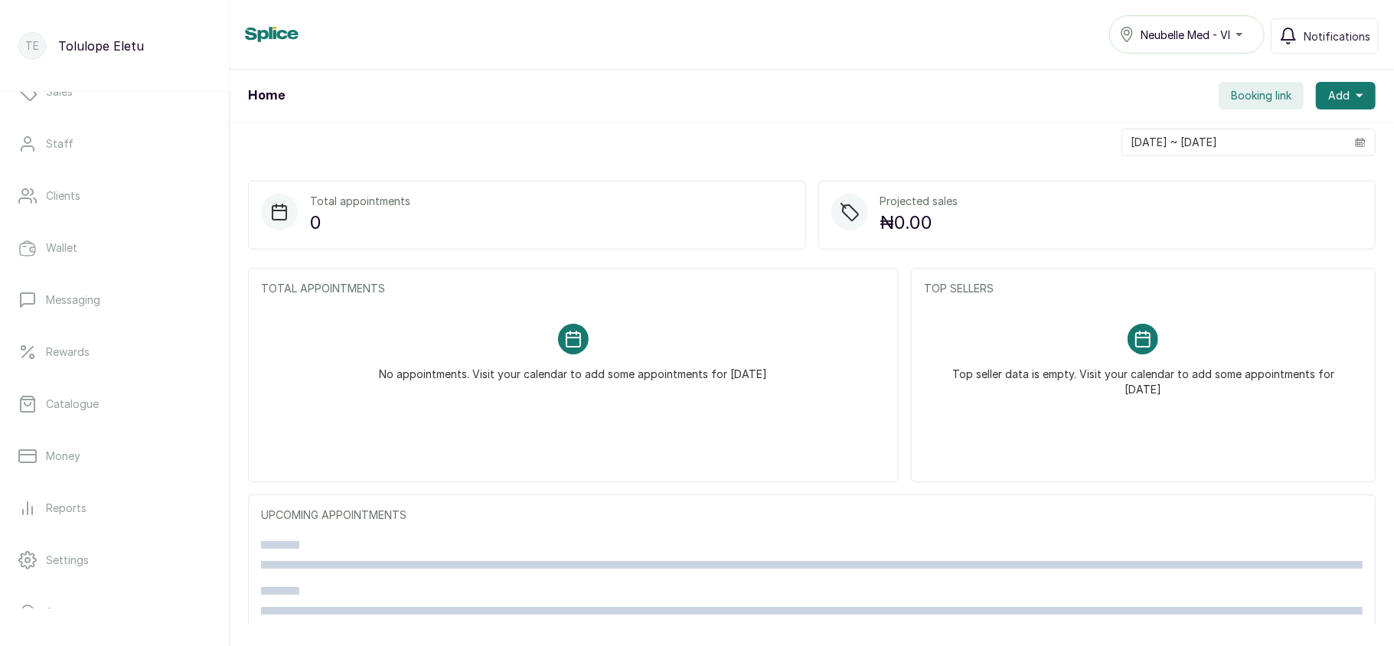
scroll to position [221, 0]
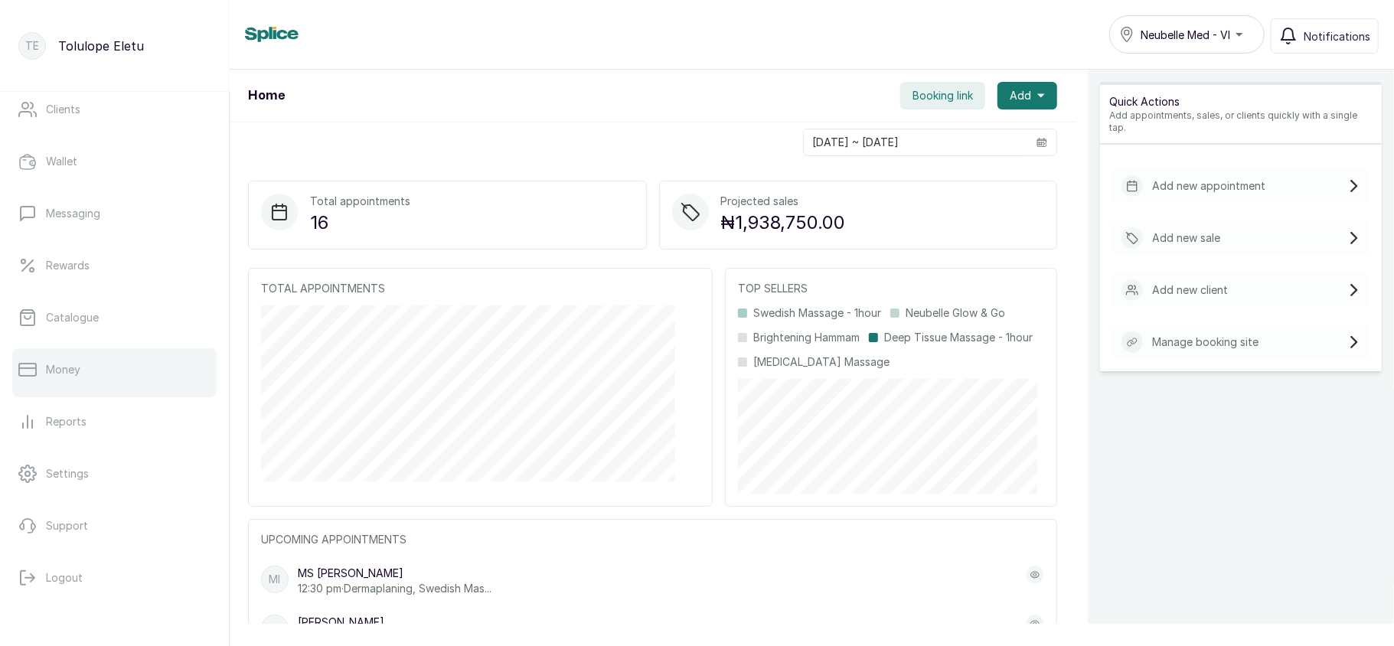
click at [132, 378] on link "Money" at bounding box center [114, 369] width 204 height 43
